Goal: Task Accomplishment & Management: Use online tool/utility

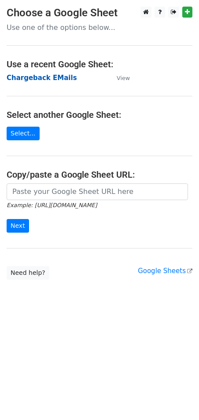
click at [41, 80] on strong "Chargeback EMails" at bounding box center [42, 78] width 70 height 8
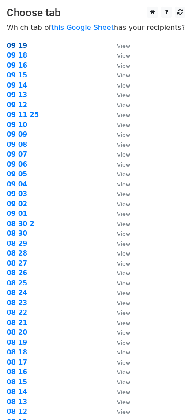
click at [20, 47] on strong "09 19" at bounding box center [17, 46] width 21 height 8
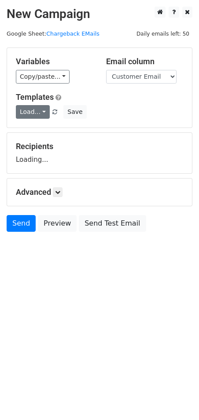
click at [41, 108] on link "Load..." at bounding box center [33, 112] width 34 height 14
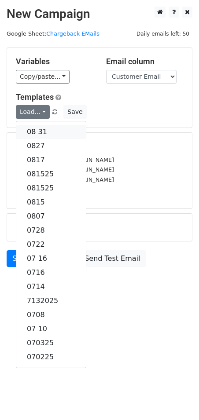
click at [40, 133] on link "08 31" at bounding box center [51, 132] width 70 height 14
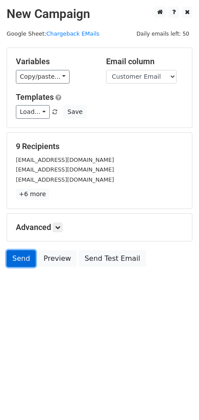
click at [15, 258] on link "Send" at bounding box center [21, 259] width 29 height 17
